Goal: Information Seeking & Learning: Learn about a topic

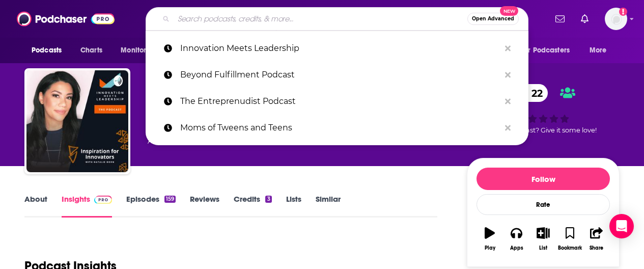
type input "Wired For Success"
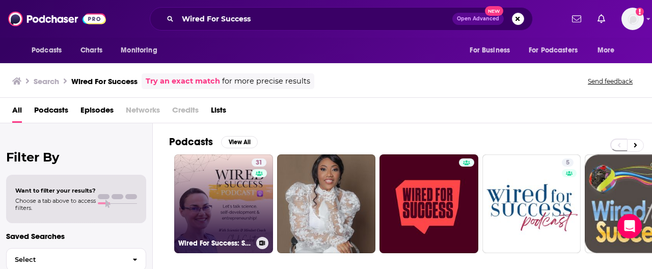
click at [232, 213] on link "31 Wired For Success: Success Mindset, High-Performance Habits, and Business Su…" at bounding box center [223, 203] width 99 height 99
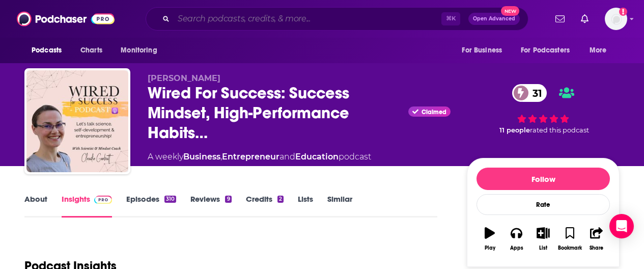
click at [273, 17] on input "Search podcasts, credits, & more..." at bounding box center [308, 19] width 268 height 16
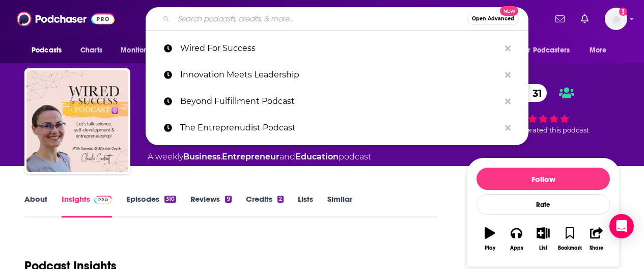
paste input "Innovation Meets Leadership"
type input "Innovation Meets Leadership"
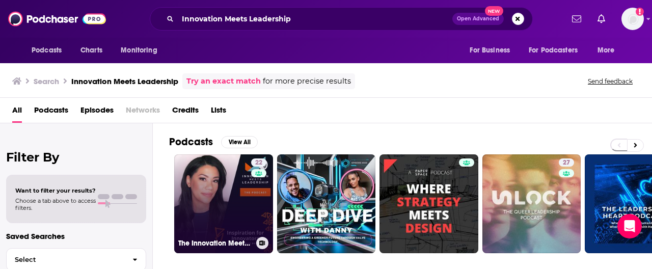
click at [235, 186] on link "22 The Innovation Meets Leadership Podcast" at bounding box center [223, 203] width 99 height 99
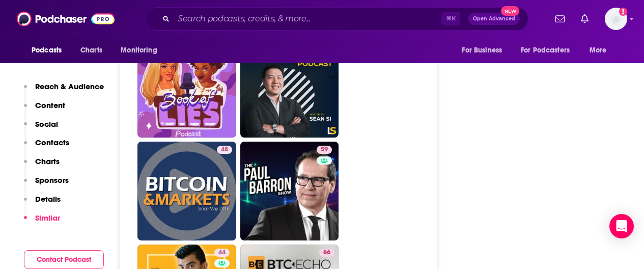
scroll to position [3207, 0]
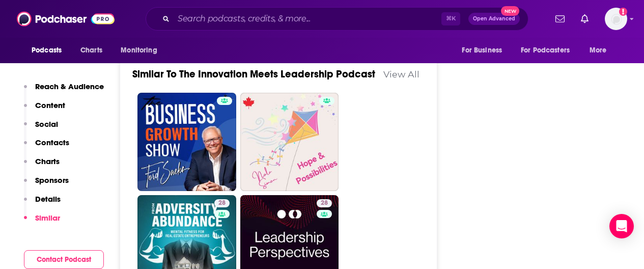
click at [52, 125] on p "Social" at bounding box center [46, 124] width 23 height 10
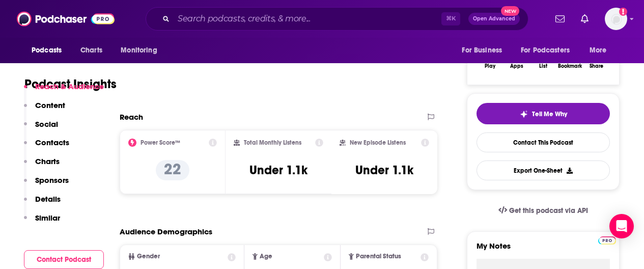
scroll to position [246, 0]
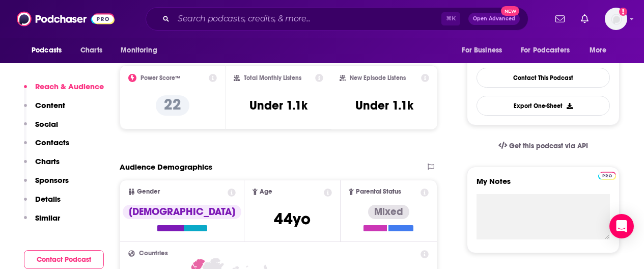
click at [37, 122] on p "Social" at bounding box center [46, 124] width 23 height 10
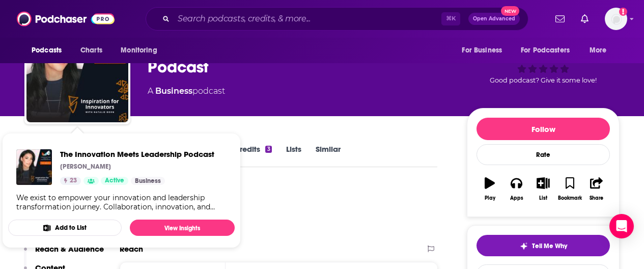
scroll to position [58, 0]
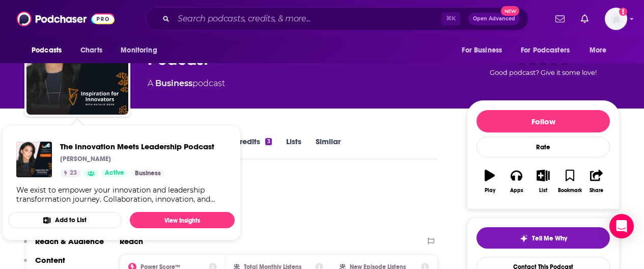
click at [300, 190] on div "Podcast Insights" at bounding box center [226, 202] width 405 height 52
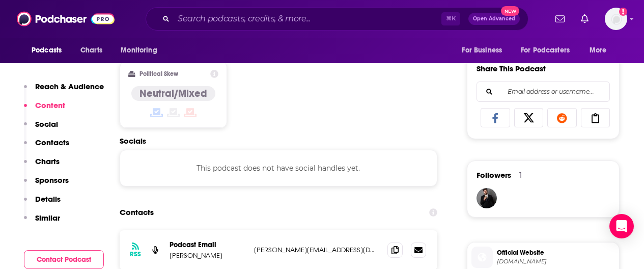
scroll to position [675, 0]
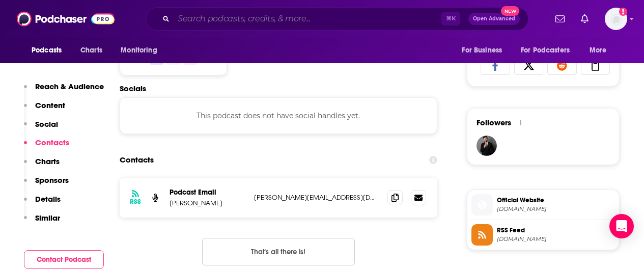
click at [209, 18] on input "Search podcasts, credits, & more..." at bounding box center [308, 19] width 268 height 16
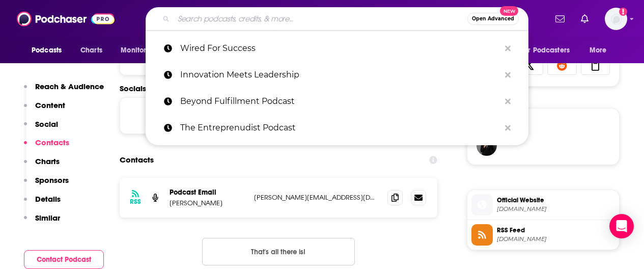
paste input "Below are some stats: 157 Episodes over the last 5 years In the top 5% of Globa…"
type input "Below are some stats: 157 Episodes over the last 5 years In the top 5% of Globa…"
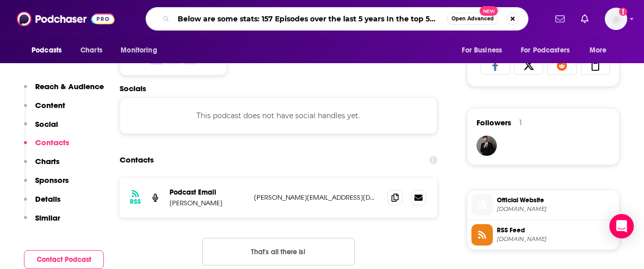
scroll to position [0, 260]
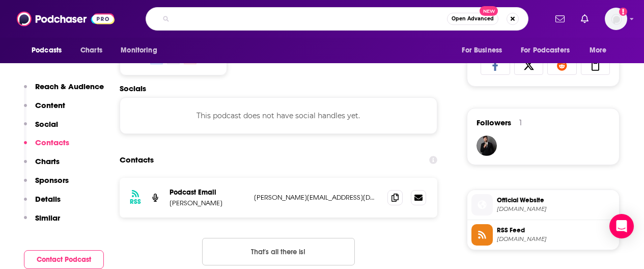
click at [209, 18] on input "Below are some stats: 157 Episodes over the last 5 years In the top 5% of Globa…" at bounding box center [311, 19] width 274 height 16
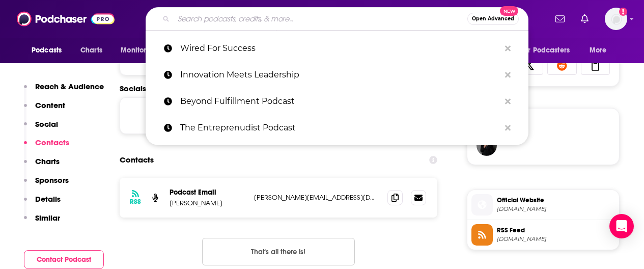
paste input "Beyond Fulfillment Podcast"
type input "Beyond Fulfillment Podcast"
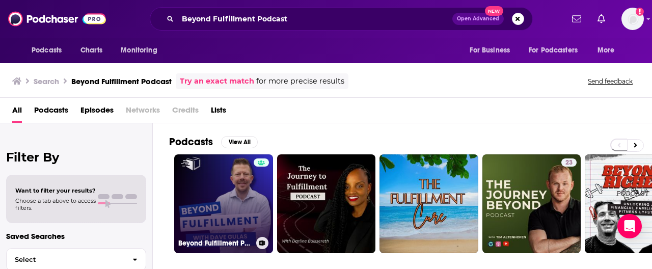
click at [237, 181] on link "Beyond Fulfillment Podcast" at bounding box center [223, 203] width 99 height 99
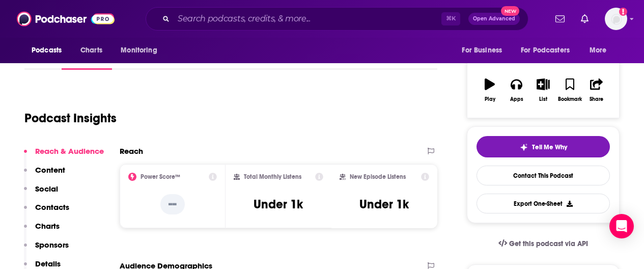
scroll to position [147, 0]
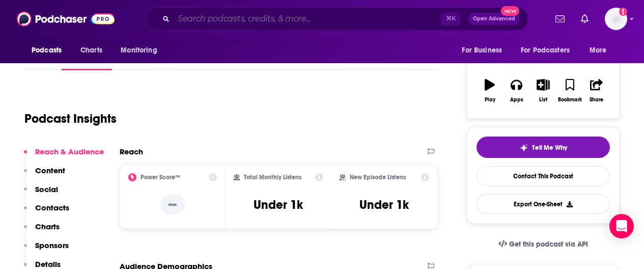
click at [209, 17] on input "Search podcasts, credits, & more..." at bounding box center [308, 19] width 268 height 16
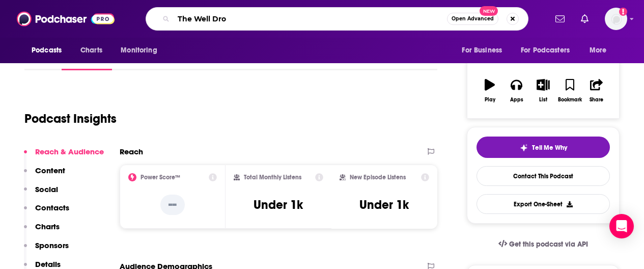
type input "The Well Drop"
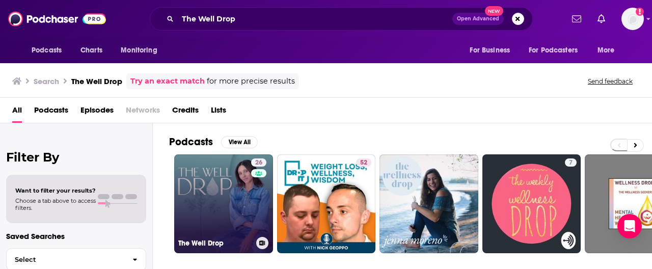
click at [226, 182] on link "26 The Well Drop" at bounding box center [223, 203] width 99 height 99
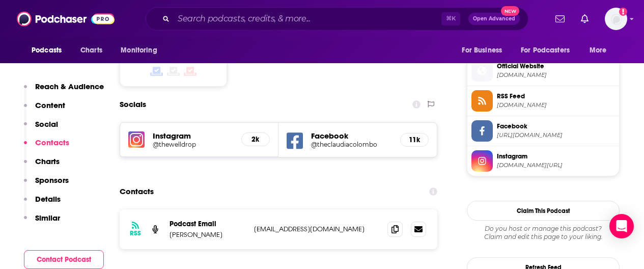
scroll to position [728, 0]
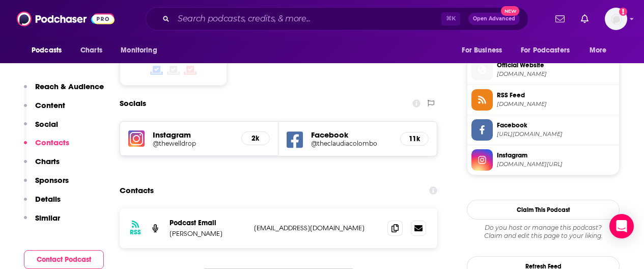
click at [332, 134] on h5 "Facebook" at bounding box center [351, 135] width 81 height 10
click at [341, 144] on h5 "@theclaudiacolombo" at bounding box center [351, 144] width 81 height 8
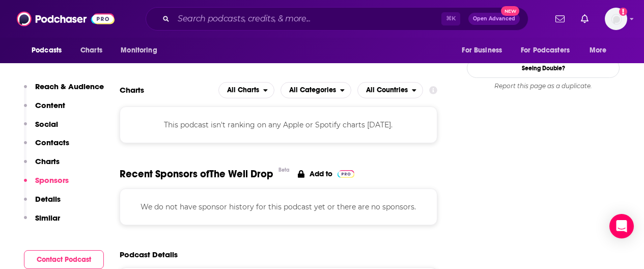
scroll to position [0, 0]
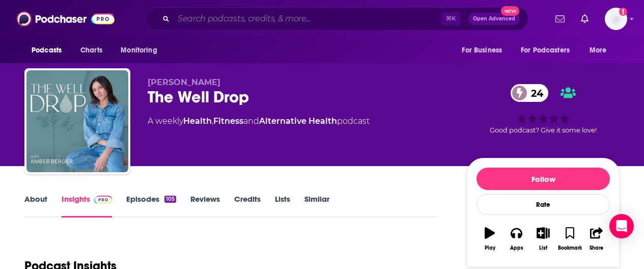
click at [287, 17] on input "Search podcasts, credits, & more..." at bounding box center [308, 19] width 268 height 16
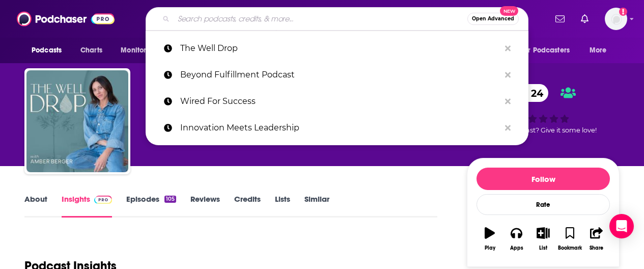
paste input "Inside the Wellspace podcast with [PERSON_NAME]"
type input "Inside the Wellspace podcast with [PERSON_NAME]"
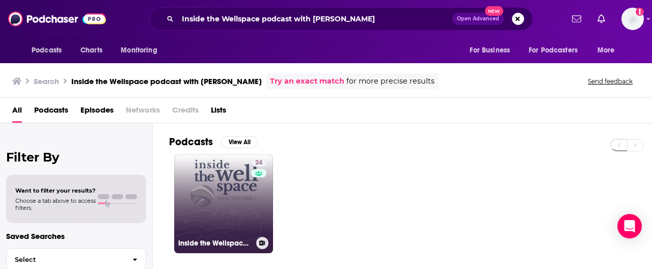
click at [230, 191] on link "24 Inside the Wellspace: Women, Wellbeing, Wisdom with [PERSON_NAME]" at bounding box center [223, 203] width 99 height 99
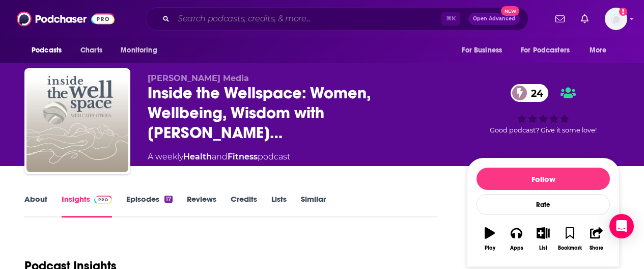
click at [266, 20] on input "Search podcasts, credits, & more..." at bounding box center [308, 19] width 268 height 16
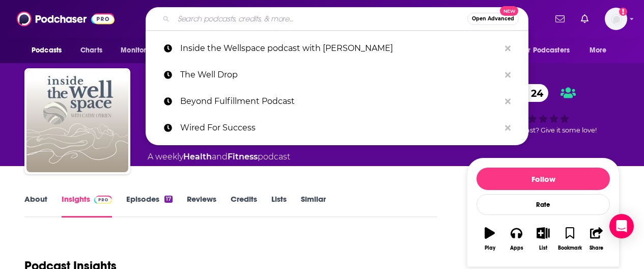
type input "H"
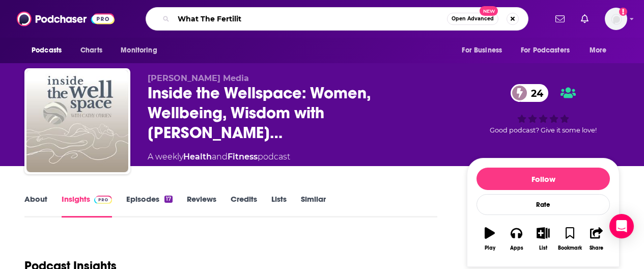
type input "What The Fertility"
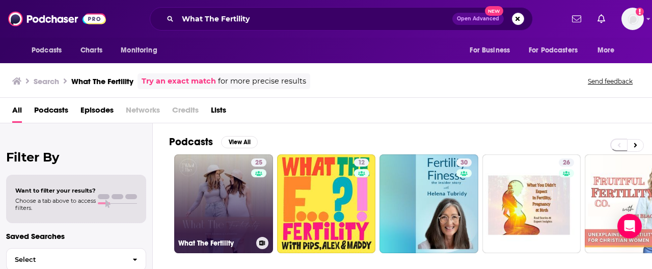
click at [225, 182] on link "25 What The Fertility" at bounding box center [223, 203] width 99 height 99
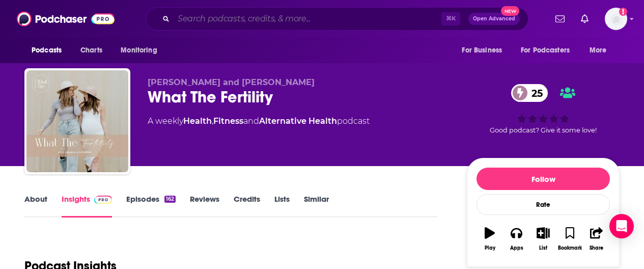
click at [251, 15] on input "Search podcasts, credits, & more..." at bounding box center [308, 19] width 268 height 16
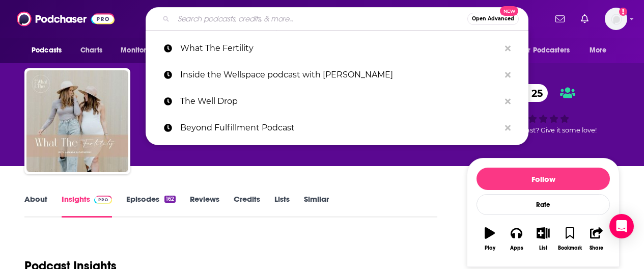
paste input "Don’t Mind Me, I Just Have [MEDICAL_DATA]!"
type input "Don’t Mind Me, I Just Have [MEDICAL_DATA]!"
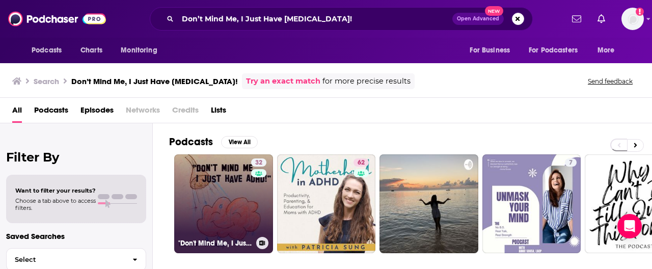
click at [216, 196] on link "32 "Don't Mind Me, I Just Have [MEDICAL_DATA]!"" at bounding box center [223, 203] width 99 height 99
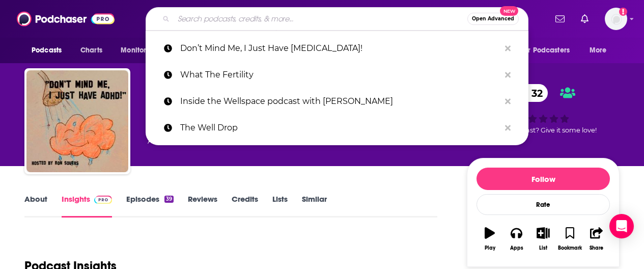
click at [236, 13] on input "Search podcasts, credits, & more..." at bounding box center [321, 19] width 294 height 16
paste input "The Mind Of [PERSON_NAME] Show"
type input "The Mind Of [PERSON_NAME] Show"
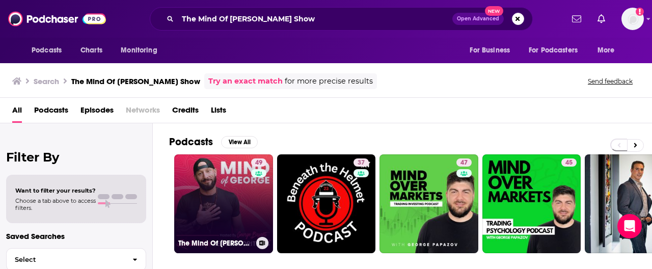
click at [236, 176] on link "49 The Mind Of [PERSON_NAME] Show" at bounding box center [223, 203] width 99 height 99
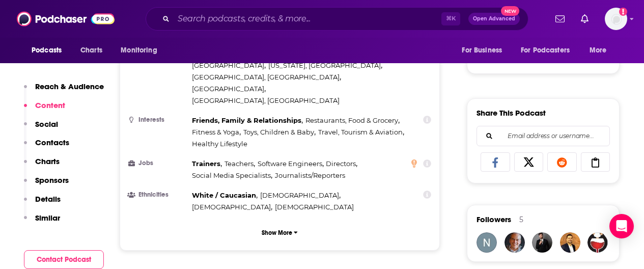
scroll to position [735, 0]
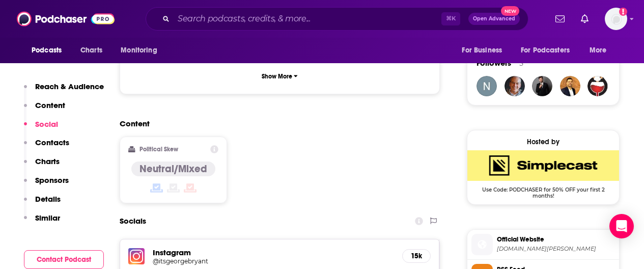
click at [182, 257] on h5 "@itsgeorgebryant" at bounding box center [234, 261] width 163 height 8
click at [242, 18] on input "Search podcasts, credits, & more..." at bounding box center [308, 19] width 268 height 16
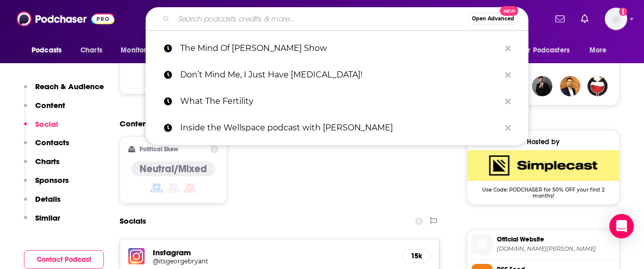
paste input "Your Honest Ally"
type input "Your Honest Ally"
